Goal: Transaction & Acquisition: Purchase product/service

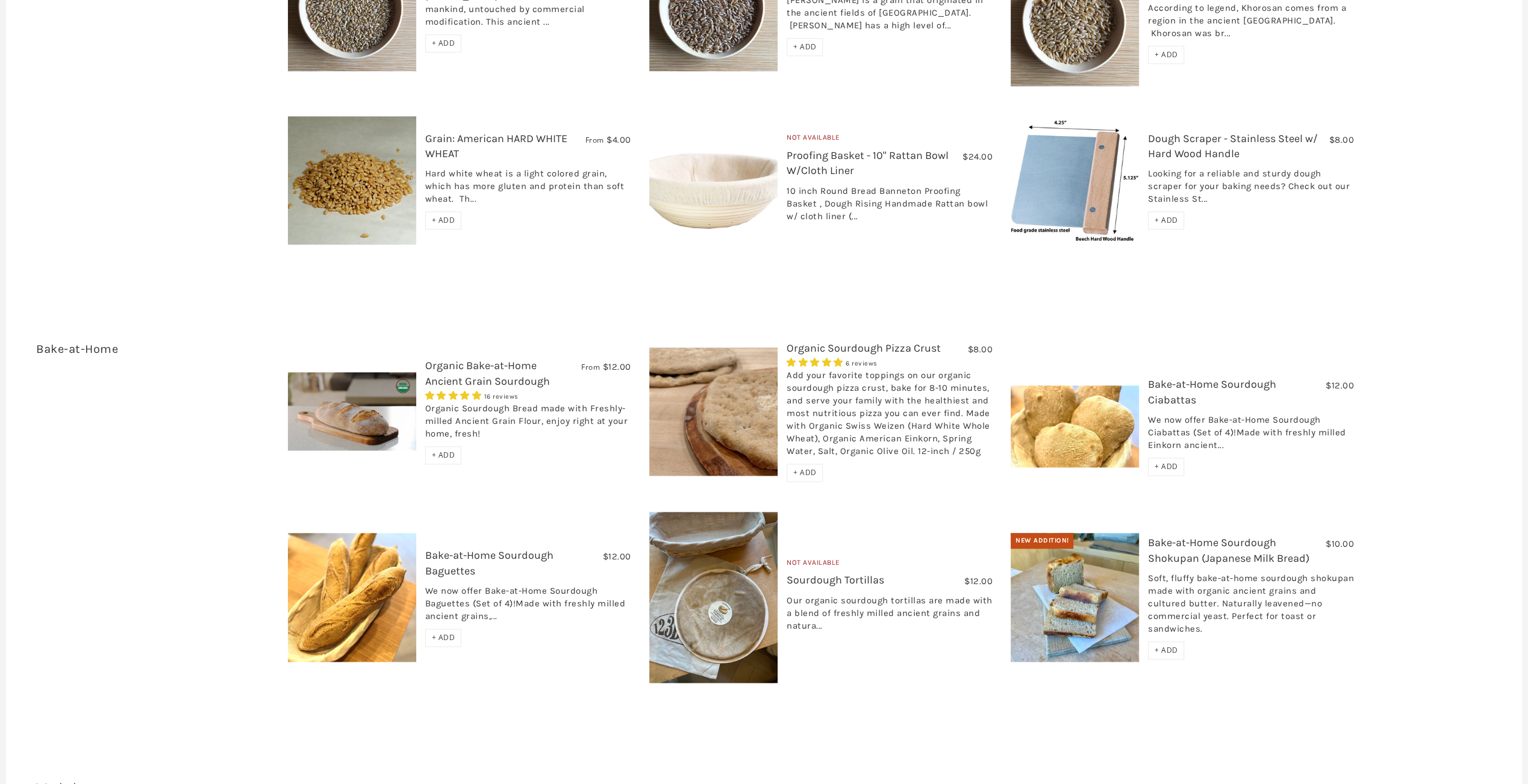
scroll to position [1531, 0]
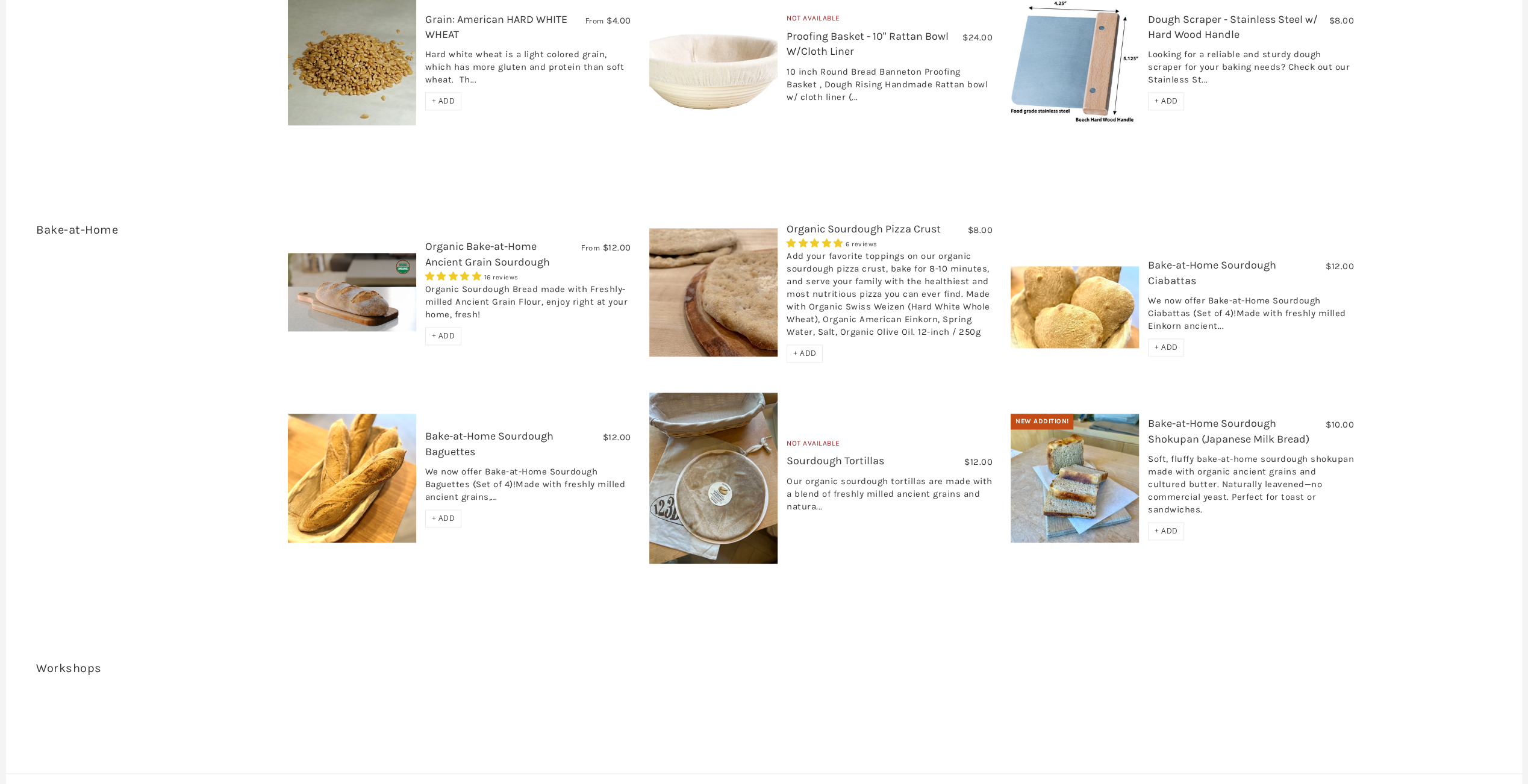
click at [881, 222] on link "Organic Sourdough Pizza Crust" at bounding box center [864, 228] width 154 height 13
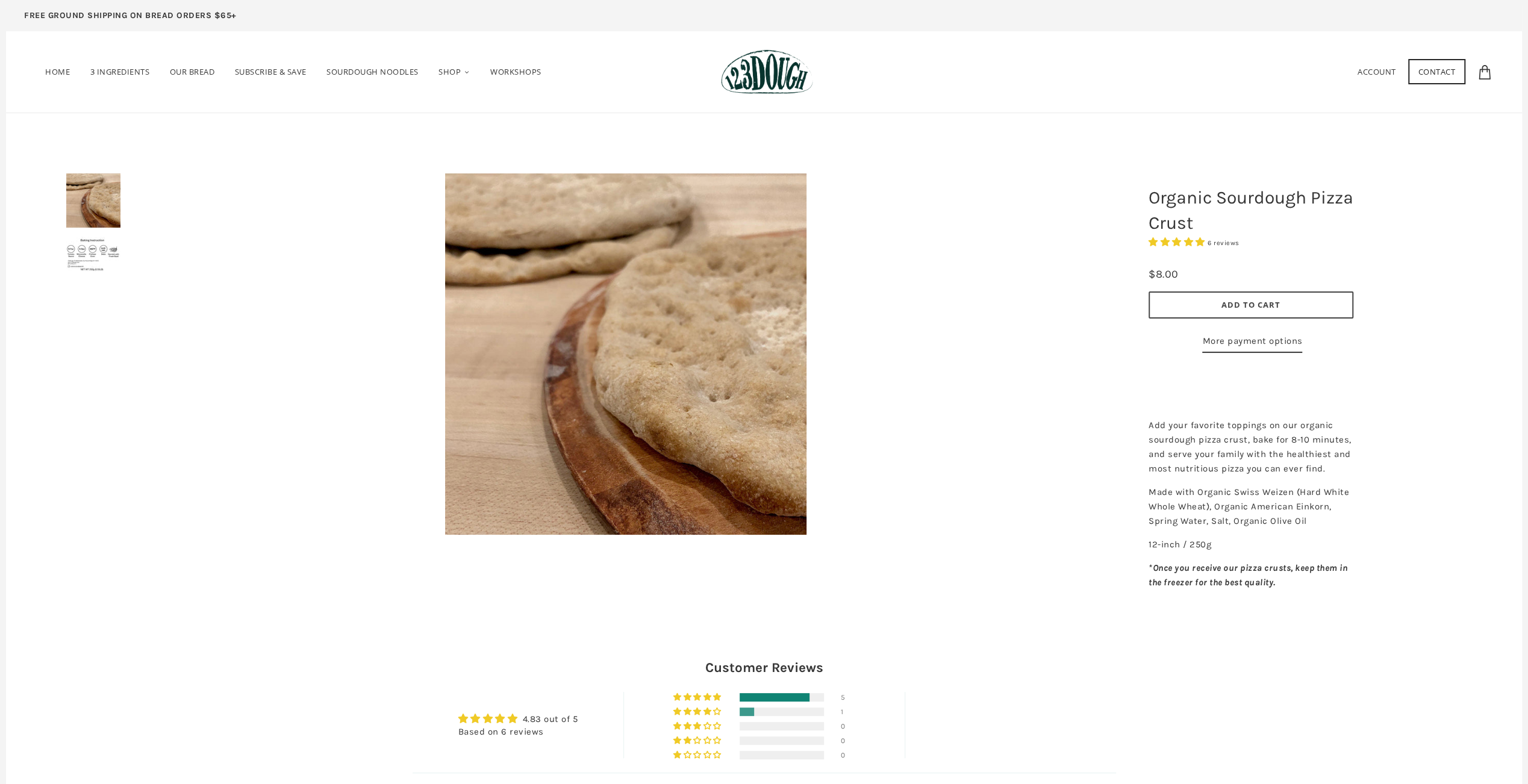
click at [1243, 302] on span "Add to Cart" at bounding box center [1251, 305] width 59 height 11
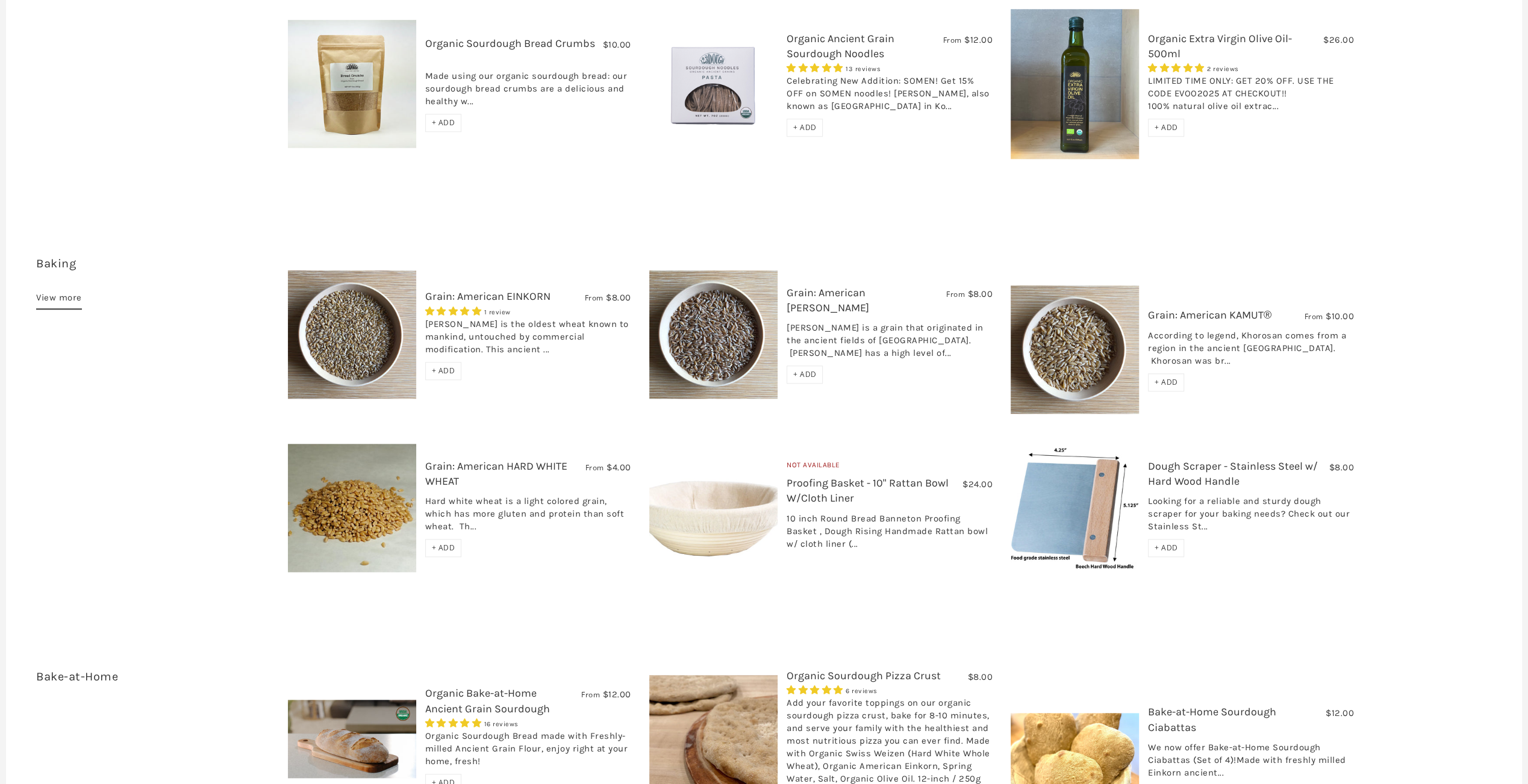
scroll to position [1445, 0]
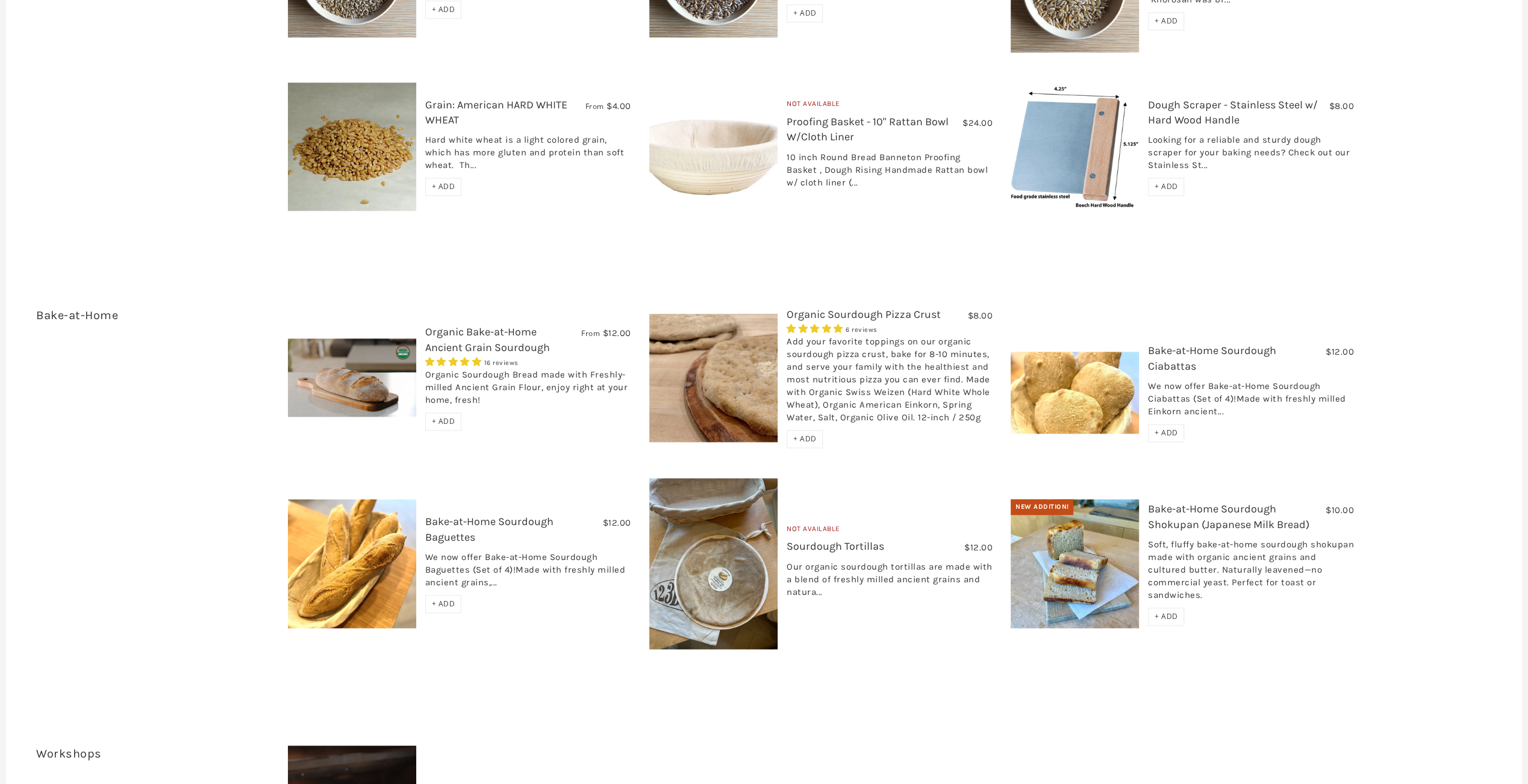
click at [1220, 503] on link "Bake-at-Home Sourdough Shokupan (Japanese Milk Bread)" at bounding box center [1229, 517] width 162 height 29
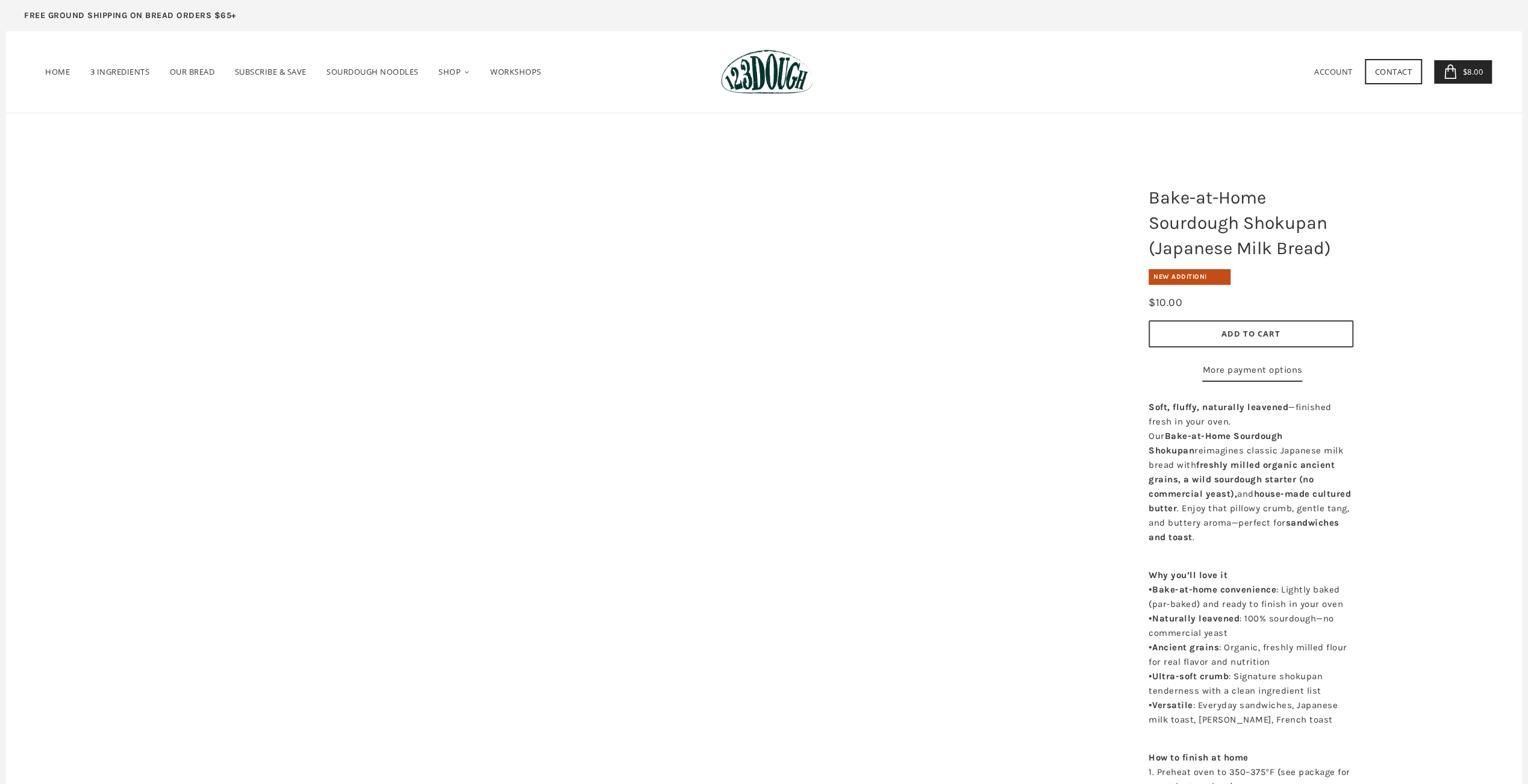
click at [1230, 323] on button "Add to Cart" at bounding box center [1251, 334] width 205 height 27
